Goal: Contribute content: Contribute content

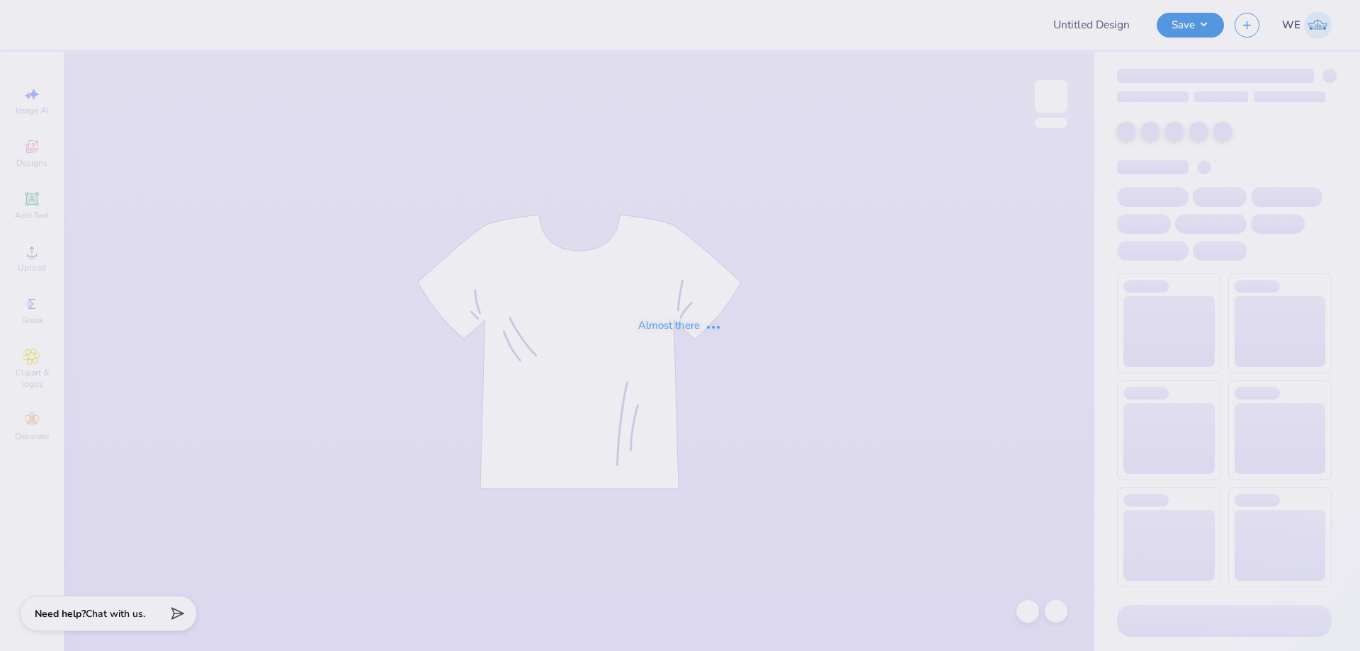
type input "ads 1"
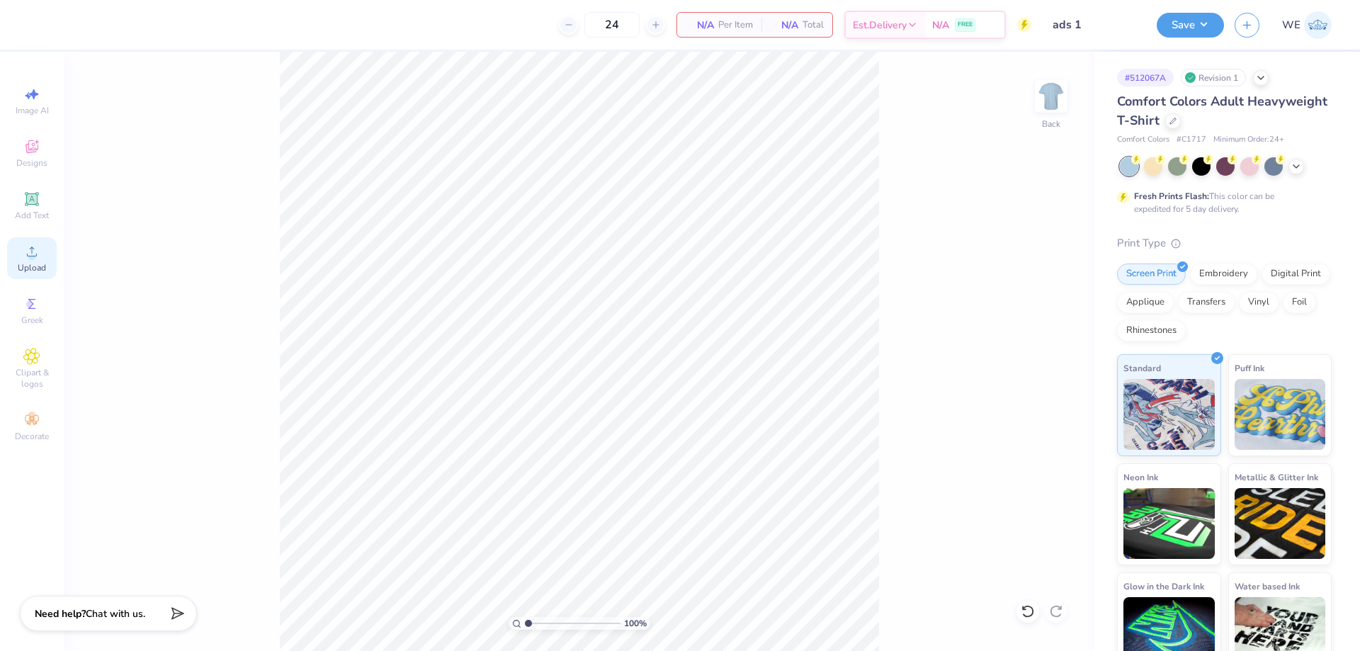
click at [50, 255] on div "Upload" at bounding box center [32, 258] width 50 height 42
click at [26, 241] on div "Upload" at bounding box center [32, 258] width 50 height 42
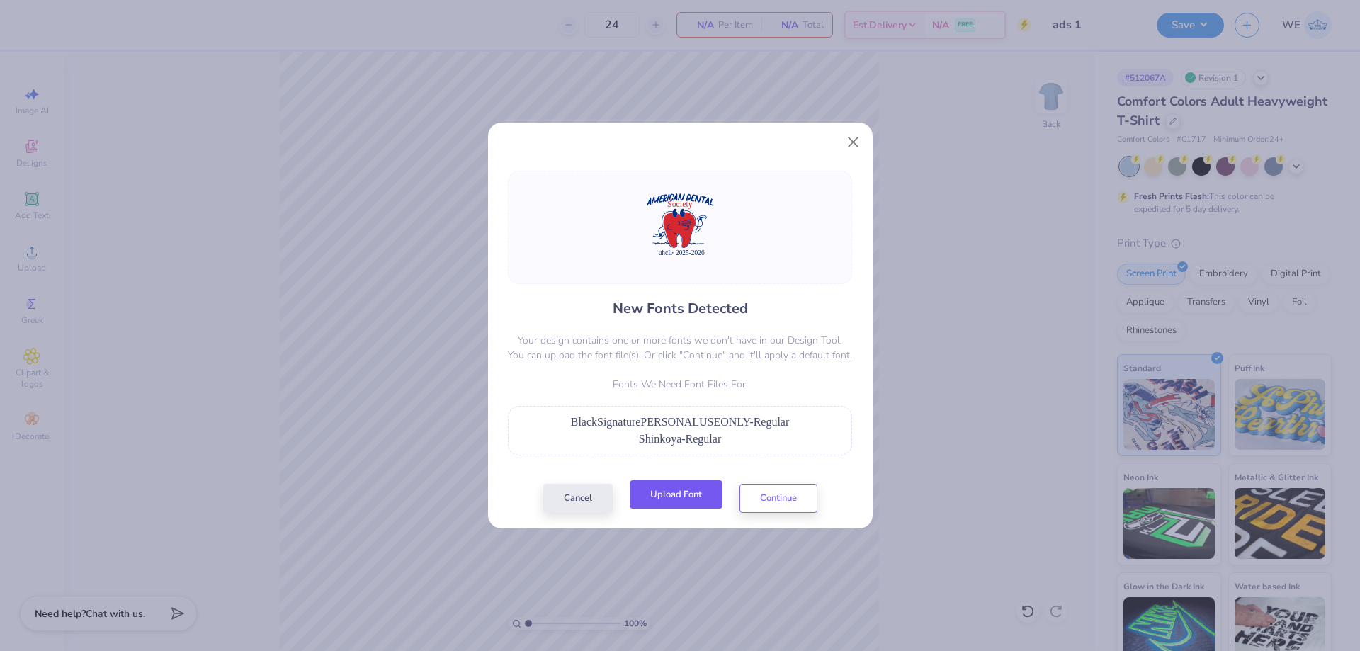
click at [674, 492] on button "Upload Font" at bounding box center [676, 494] width 93 height 29
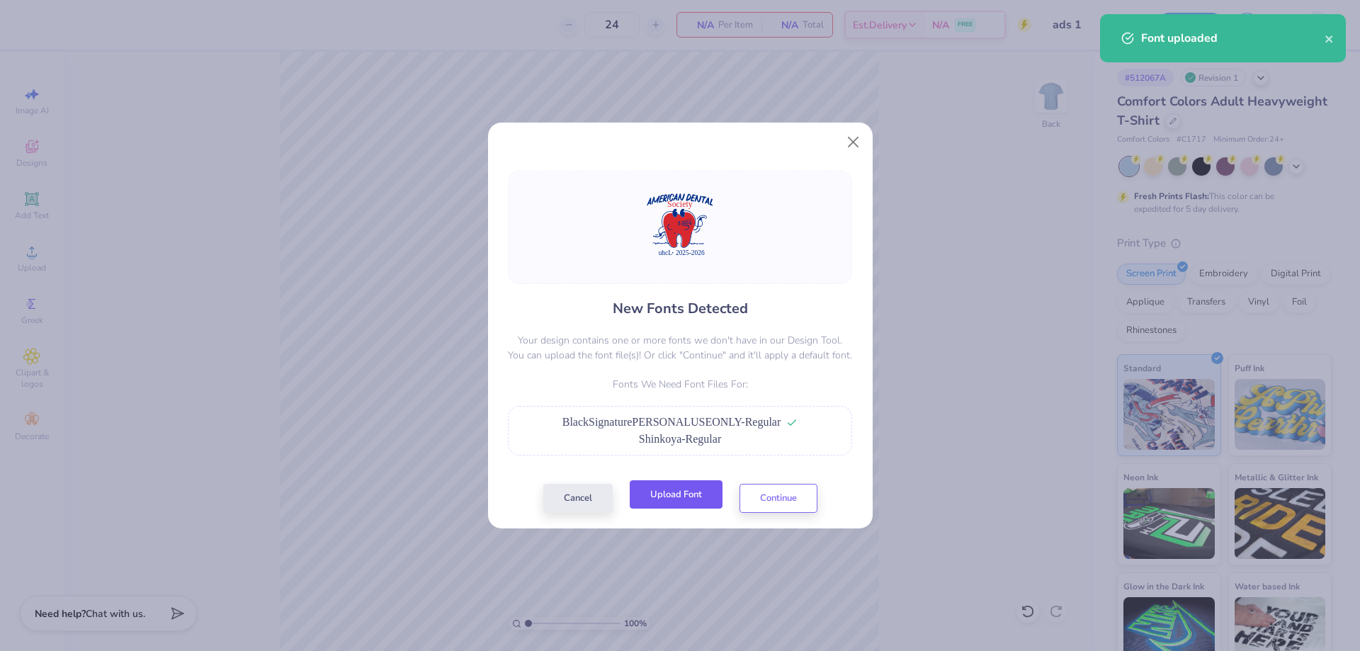
click at [674, 500] on button "Upload Font" at bounding box center [676, 494] width 93 height 29
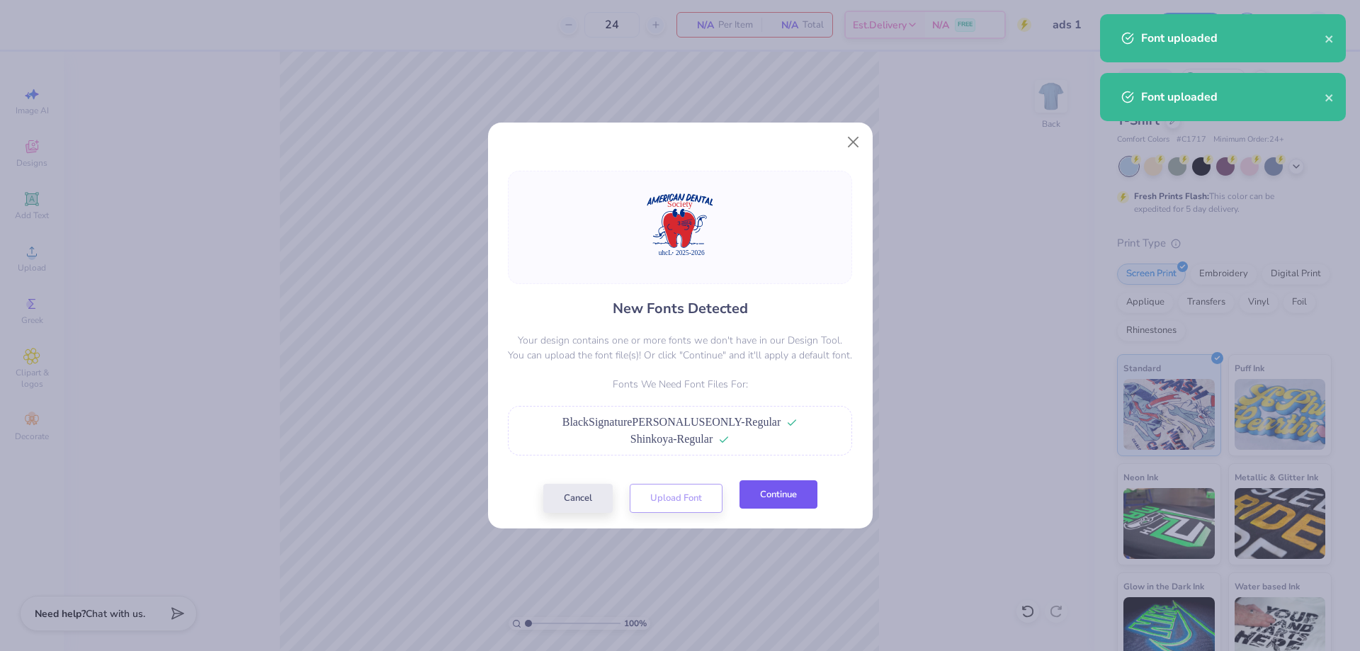
click at [746, 504] on button "Continue" at bounding box center [778, 494] width 78 height 29
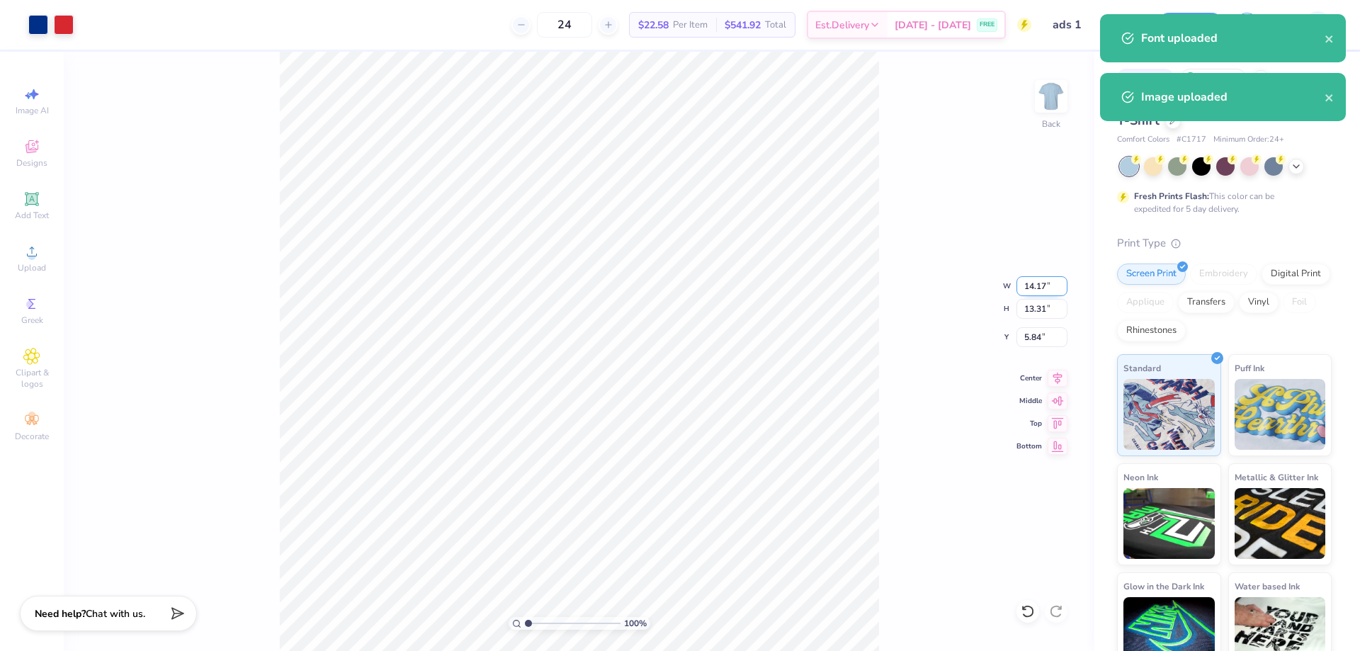
click at [1029, 289] on input "14.17" at bounding box center [1041, 286] width 51 height 20
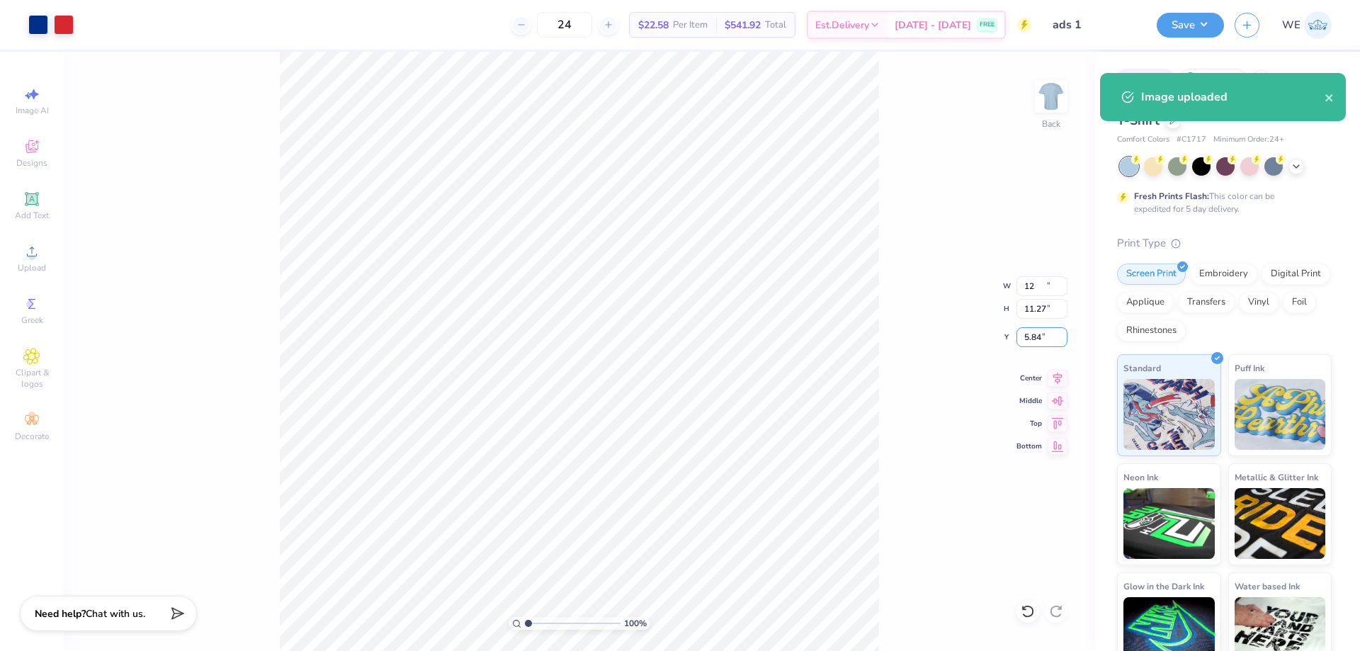
type input "12.00"
type input "11.27"
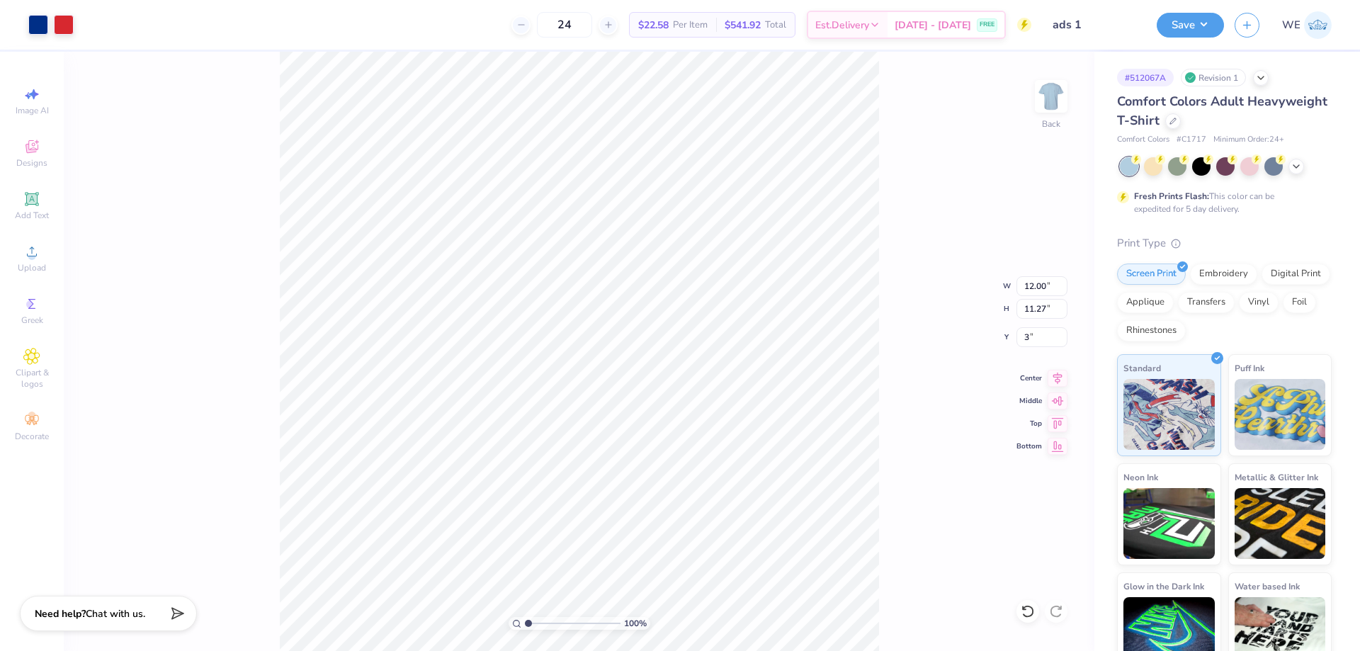
type input "3.00"
click at [1026, 285] on input "12.00" at bounding box center [1041, 286] width 51 height 20
type input "11.00"
type input "10.33"
type input "3.47"
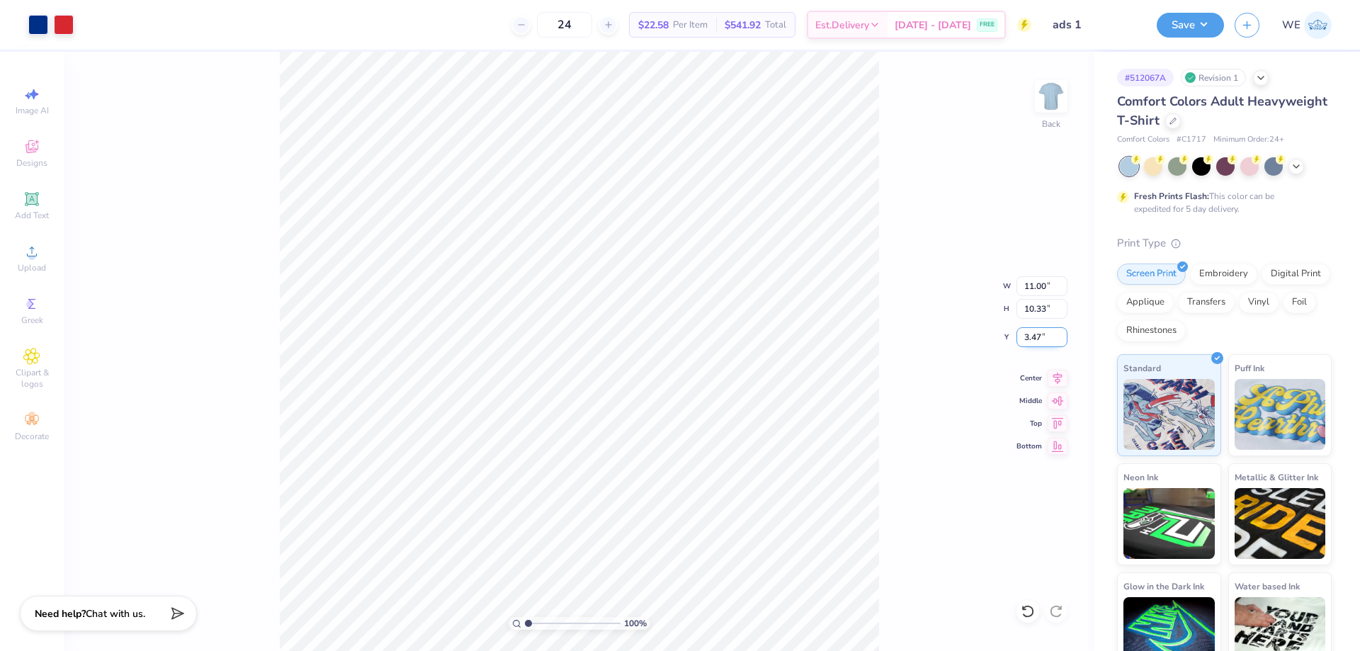
click at [1027, 330] on input "3.47" at bounding box center [1041, 337] width 51 height 20
type input "3.00"
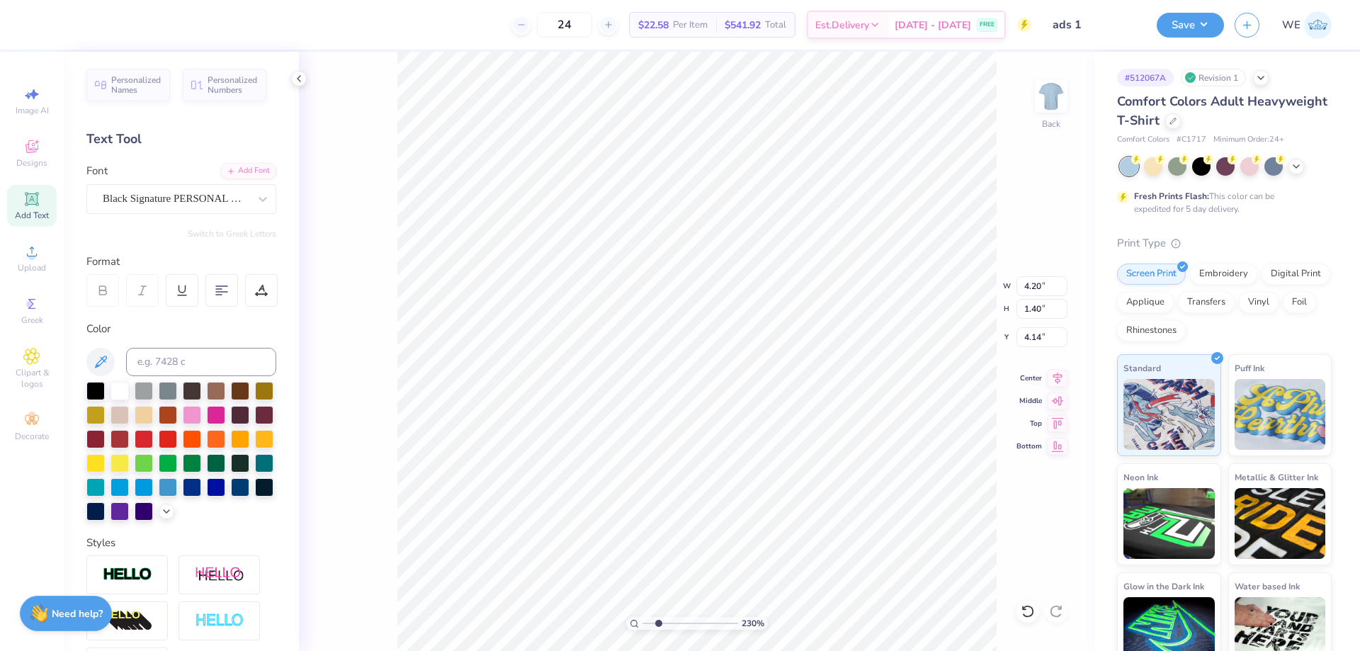
type input "2.30193535337791"
type input "4.84"
type input "1.62"
click at [1057, 386] on div "230 % Back W 4.84 4.84 " H 1.62 1.62 " Y 4.14 4.14 " Center Middle Top Bottom" at bounding box center [696, 351] width 795 height 599
click at [1049, 378] on icon at bounding box center [1058, 376] width 20 height 17
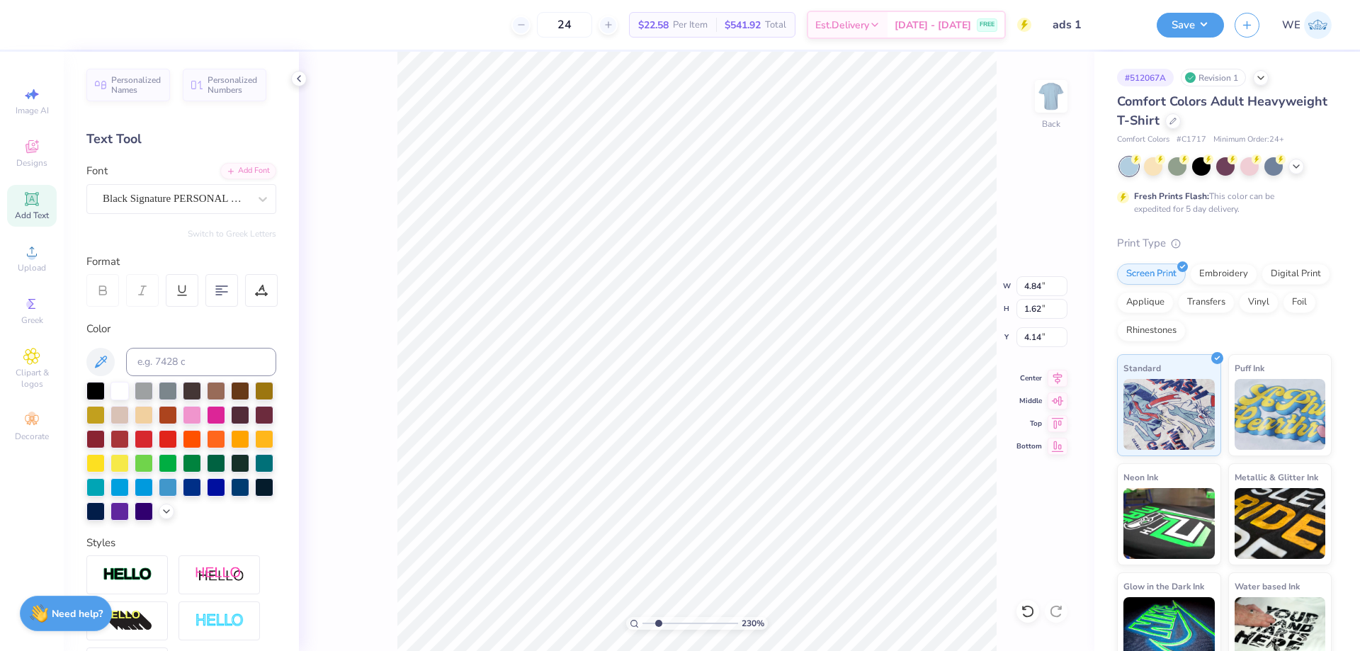
type input "2.30193535337791"
type input "11.00"
type input "9.09"
type input "3.00"
type input "1"
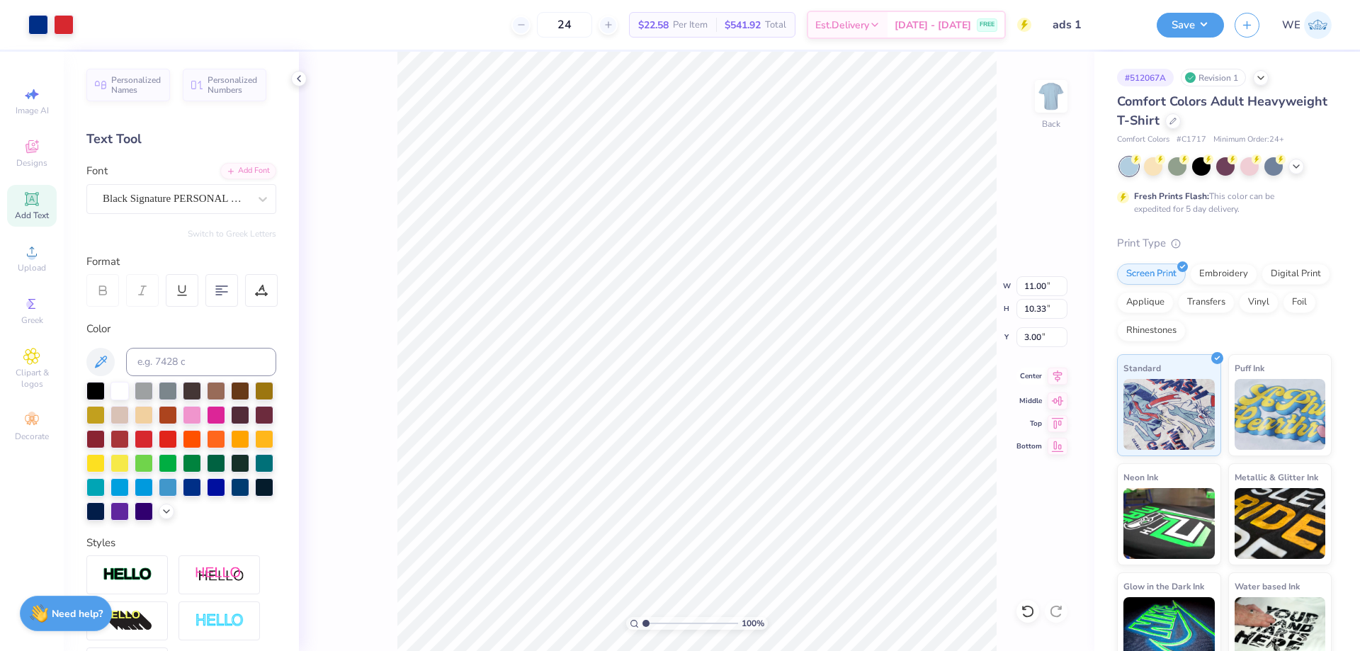
click at [1053, 378] on icon at bounding box center [1058, 376] width 20 height 17
click at [1199, 32] on button "Save" at bounding box center [1190, 23] width 67 height 25
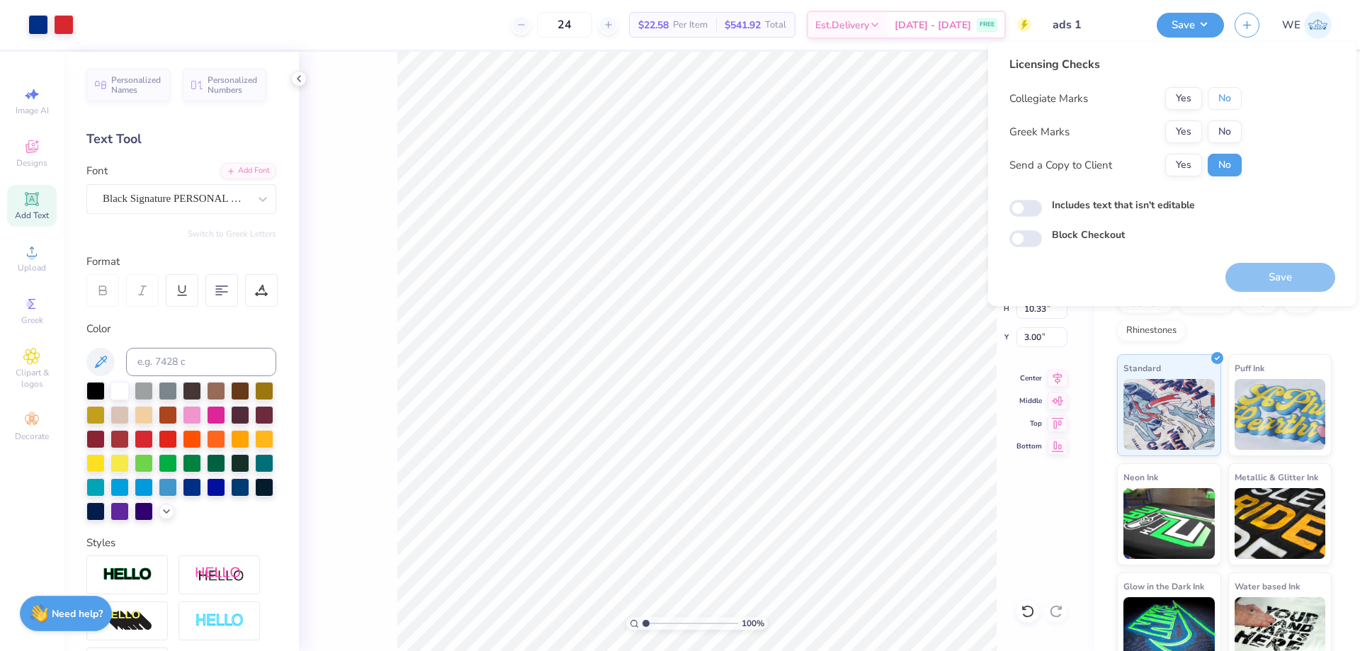
click at [1227, 99] on button "No" at bounding box center [1225, 98] width 34 height 23
click at [1222, 132] on button "No" at bounding box center [1225, 131] width 34 height 23
click at [1189, 159] on button "Yes" at bounding box center [1183, 165] width 37 height 23
click at [1036, 200] on input "Includes text that isn't editable" at bounding box center [1025, 208] width 33 height 17
checkbox input "true"
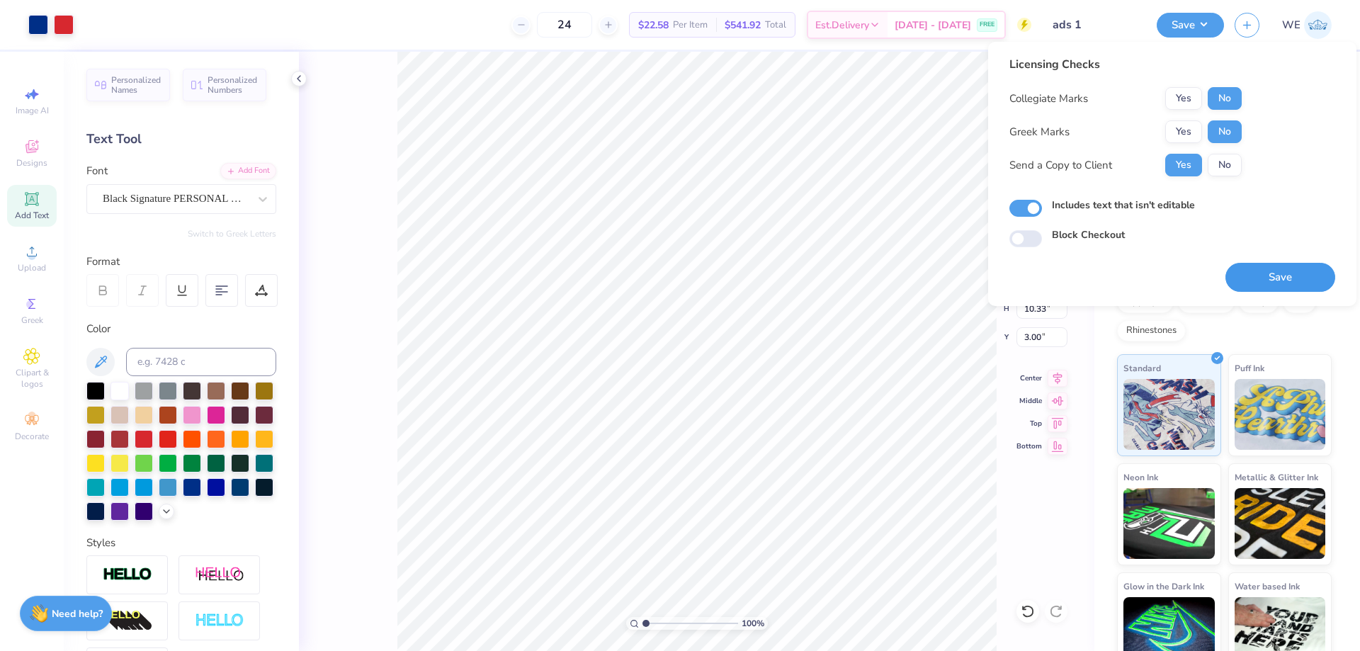
click at [1266, 277] on button "Save" at bounding box center [1280, 277] width 110 height 29
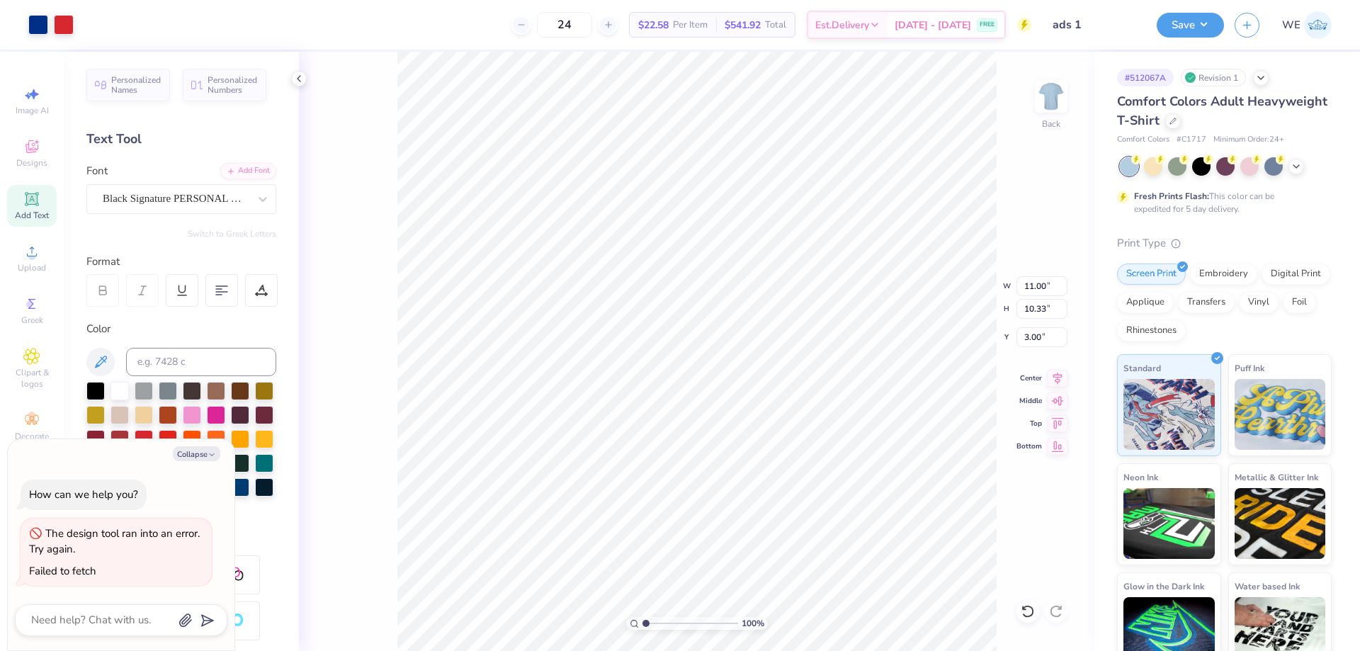
type textarea "x"
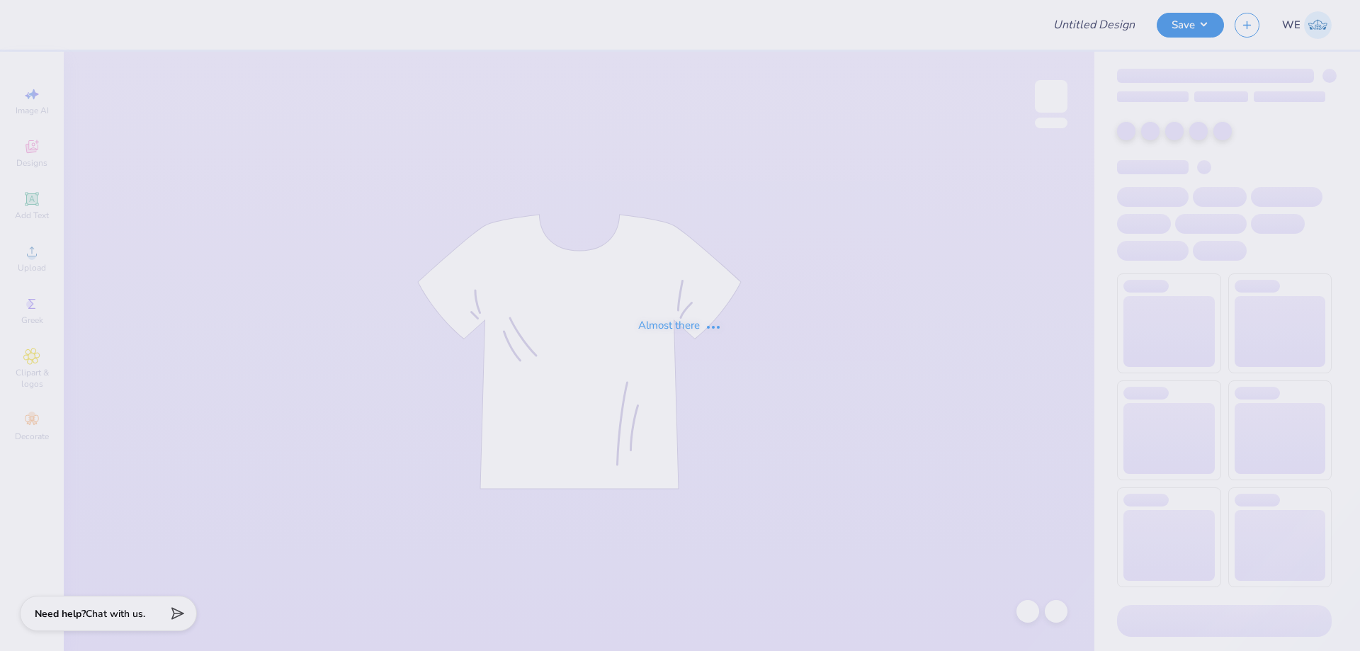
type input "Georgia Institute of Technology : Stephanie Orr"
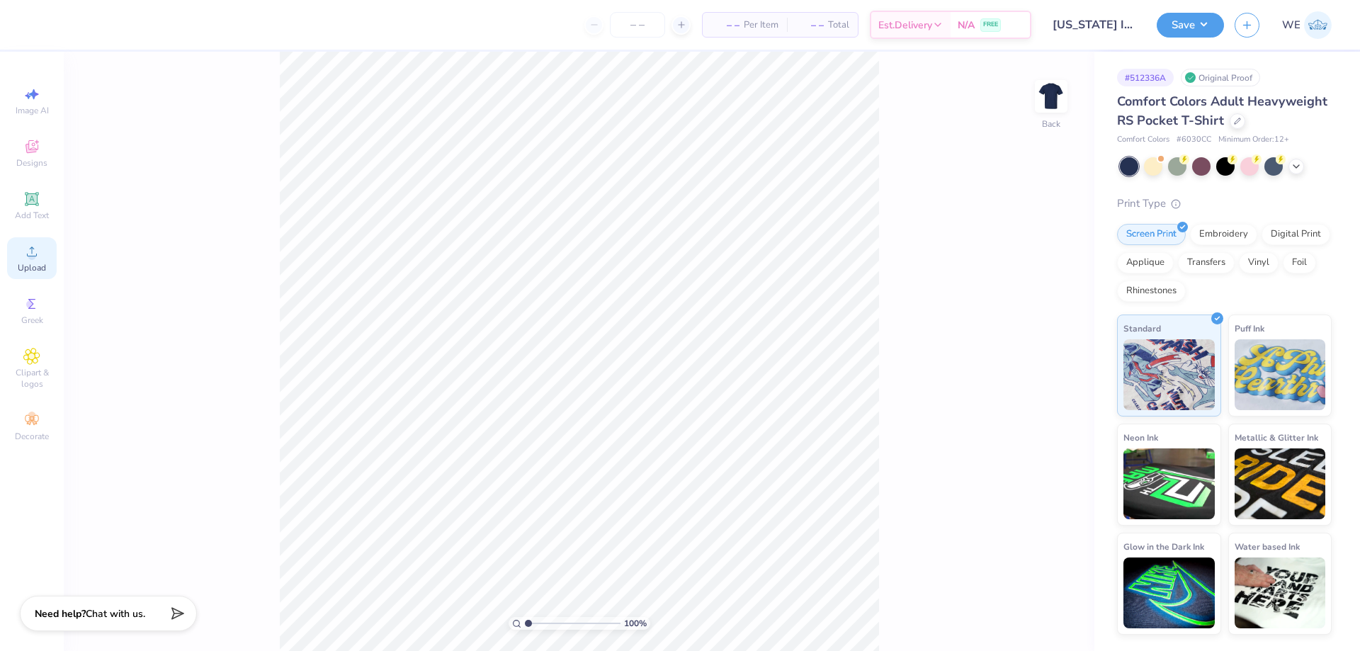
click at [47, 251] on div "Upload" at bounding box center [32, 258] width 50 height 42
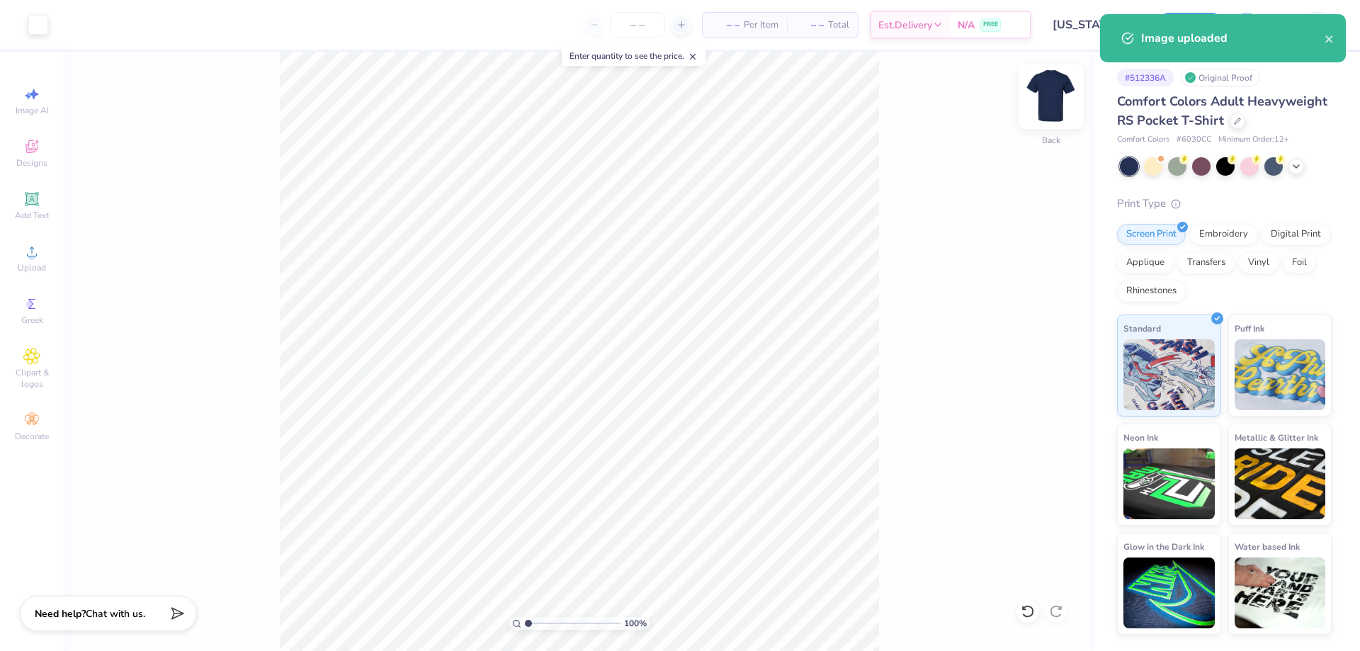
click at [1035, 108] on div at bounding box center [1051, 96] width 65 height 65
click at [33, 259] on circle at bounding box center [32, 256] width 8 height 8
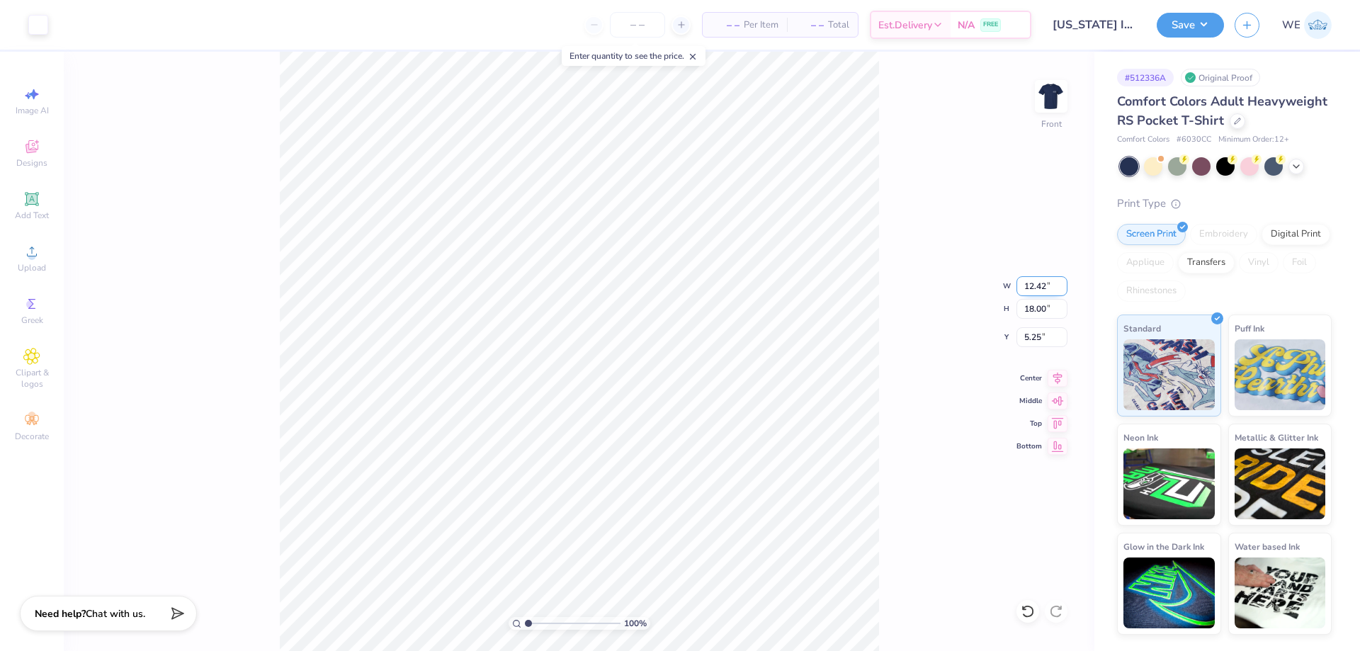
click at [1041, 286] on input "12.42" at bounding box center [1041, 286] width 51 height 20
type input "9.29"
type input "13.46"
type input "3.80"
click at [1060, 91] on img at bounding box center [1051, 96] width 57 height 57
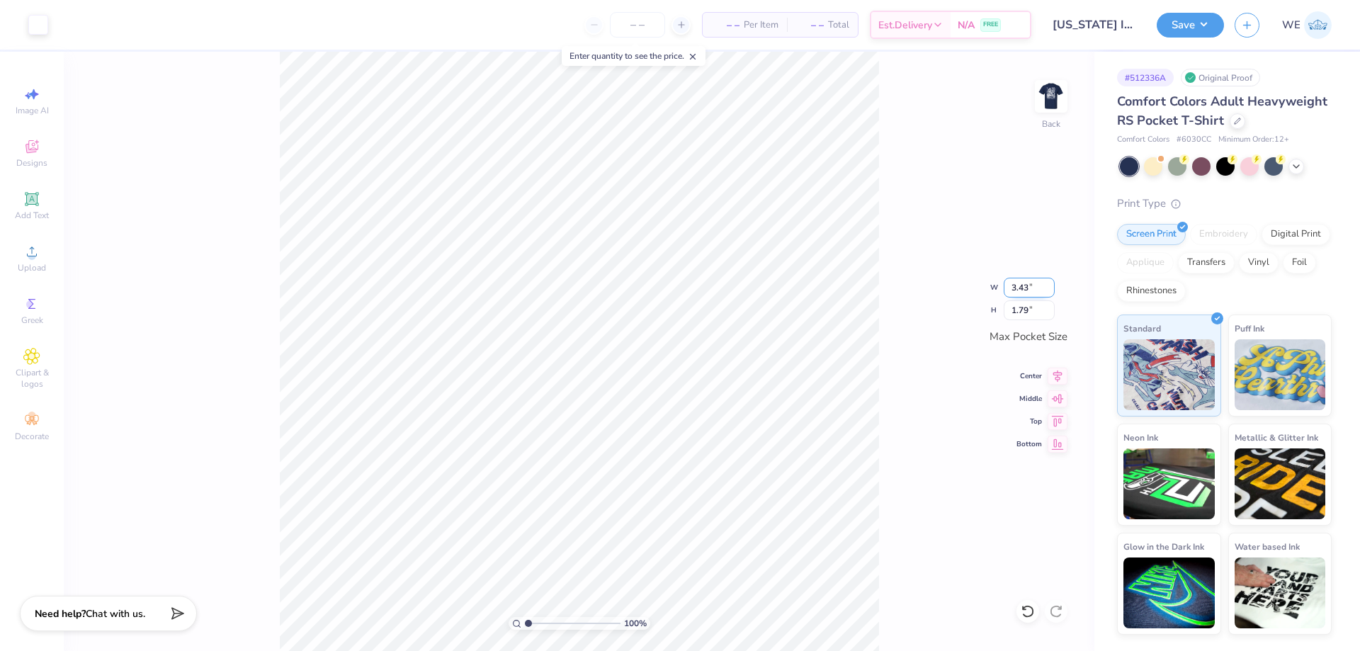
click at [1023, 290] on input "3.43" at bounding box center [1029, 288] width 51 height 20
type input "3.50"
type input "1.82"
click at [1052, 102] on img at bounding box center [1051, 96] width 57 height 57
click at [1196, 7] on div "Save WE" at bounding box center [1258, 25] width 203 height 50
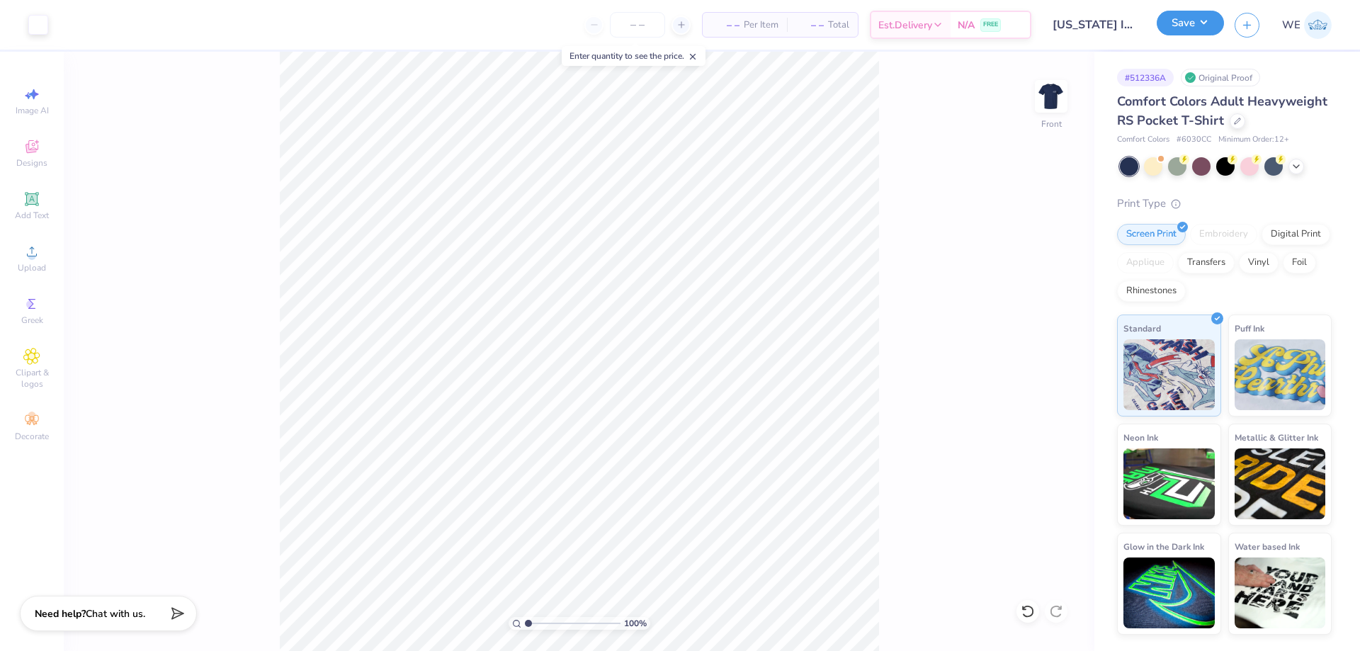
click at [1193, 36] on div "Save" at bounding box center [1190, 25] width 67 height 25
click at [1230, 15] on div "Save WE" at bounding box center [1258, 25] width 203 height 50
drag, startPoint x: 1202, startPoint y: 21, endPoint x: 1199, endPoint y: 37, distance: 16.5
click at [1199, 22] on button "Save" at bounding box center [1190, 25] width 67 height 25
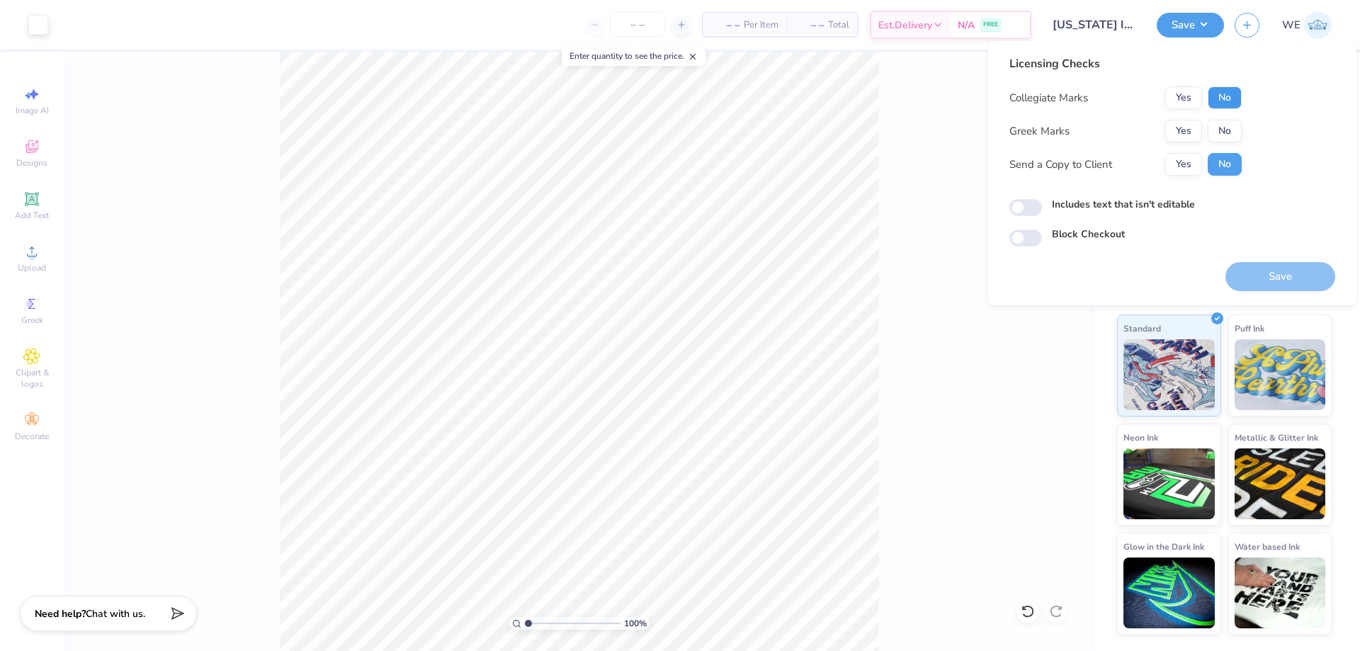
click at [1215, 89] on button "No" at bounding box center [1225, 97] width 34 height 23
click at [1167, 128] on button "Yes" at bounding box center [1183, 131] width 37 height 23
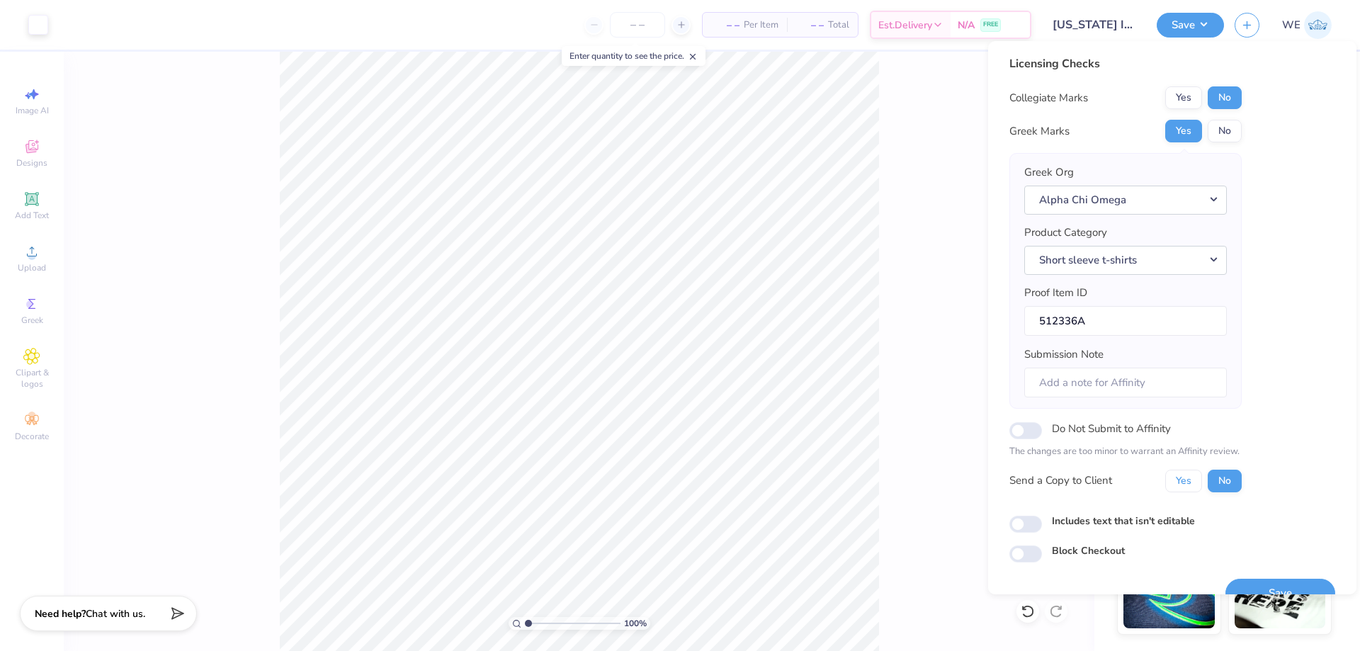
drag, startPoint x: 1172, startPoint y: 477, endPoint x: 1118, endPoint y: 514, distance: 64.8
click at [1171, 479] on button "Yes" at bounding box center [1183, 481] width 37 height 23
click at [1023, 525] on input "Includes text that isn't editable" at bounding box center [1025, 524] width 33 height 17
checkbox input "true"
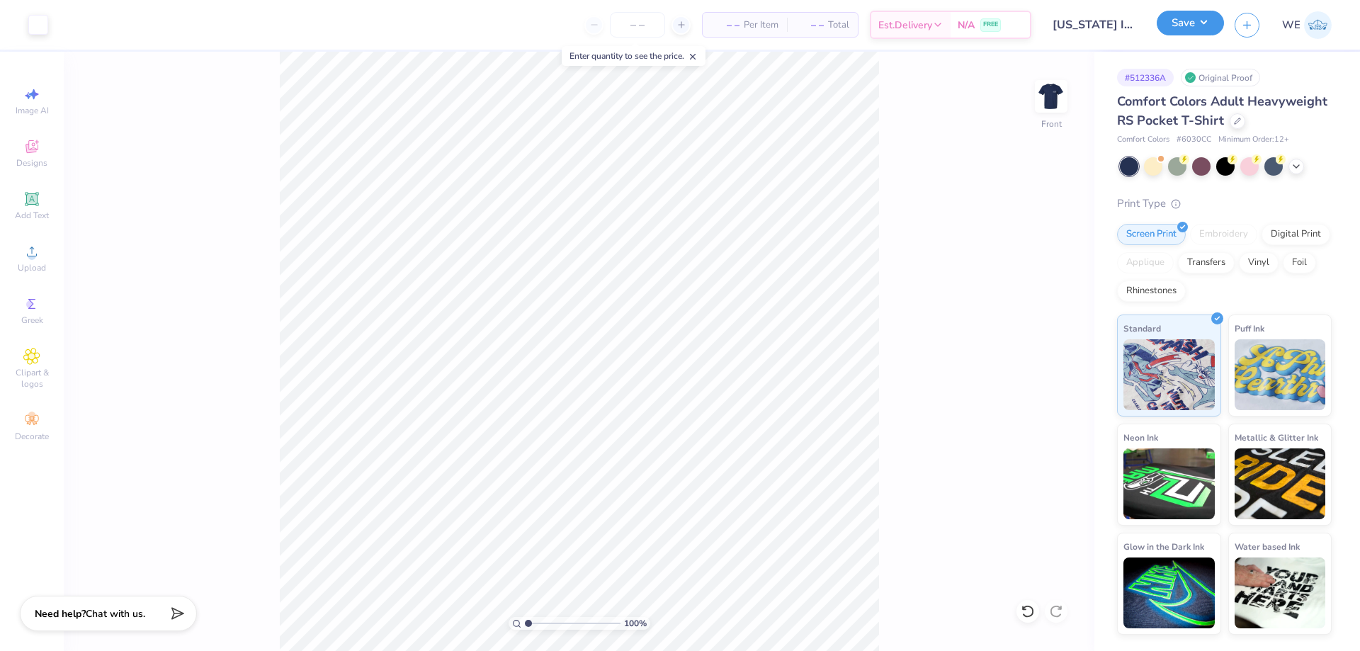
click at [1172, 31] on button "Save" at bounding box center [1190, 23] width 67 height 25
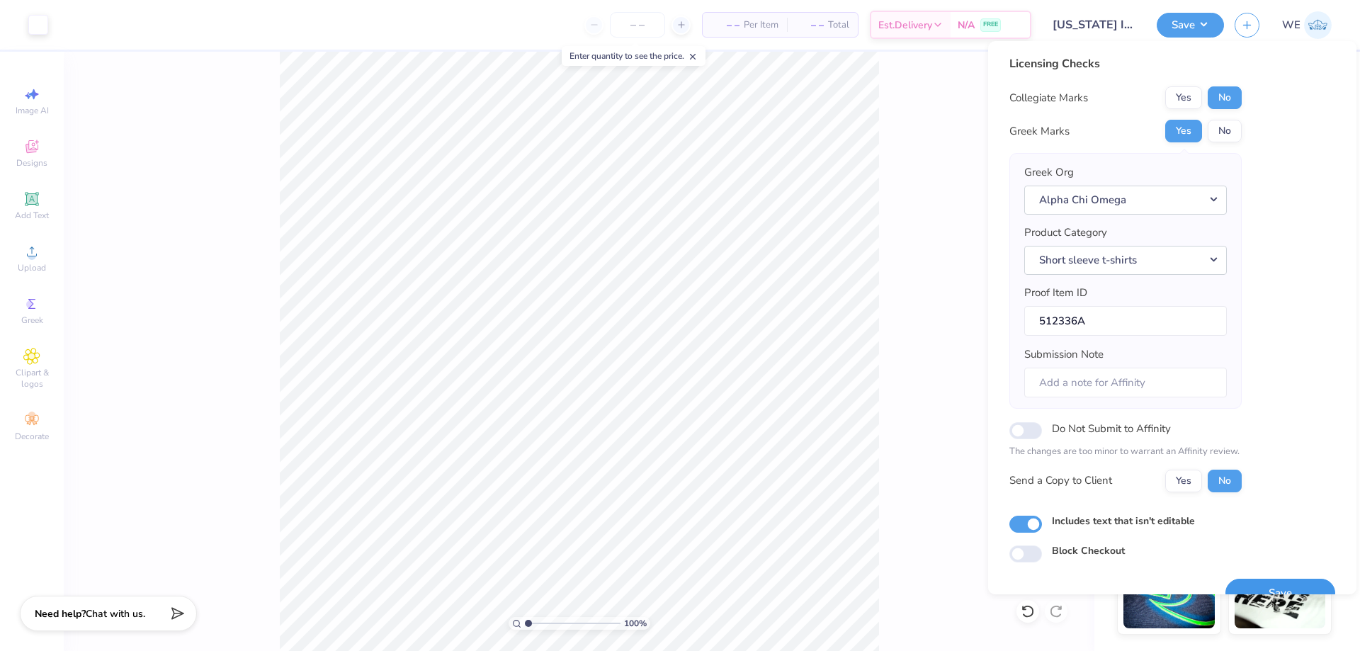
click at [1245, 582] on button "Save" at bounding box center [1280, 593] width 110 height 29
click at [1188, 481] on button "Yes" at bounding box center [1183, 481] width 37 height 23
